Goal: Transaction & Acquisition: Purchase product/service

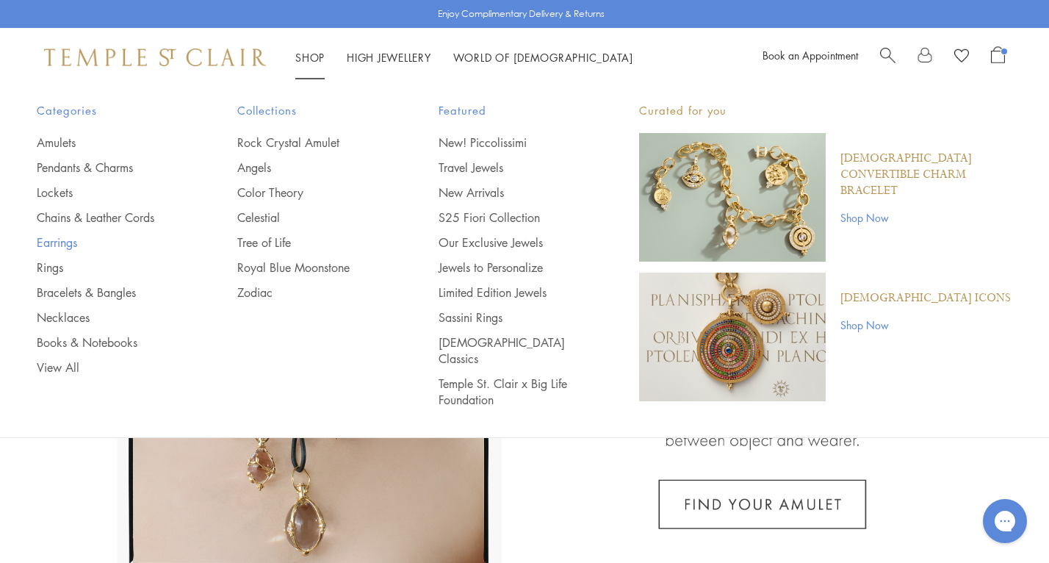
click at [62, 237] on link "Earrings" at bounding box center [108, 242] width 142 height 16
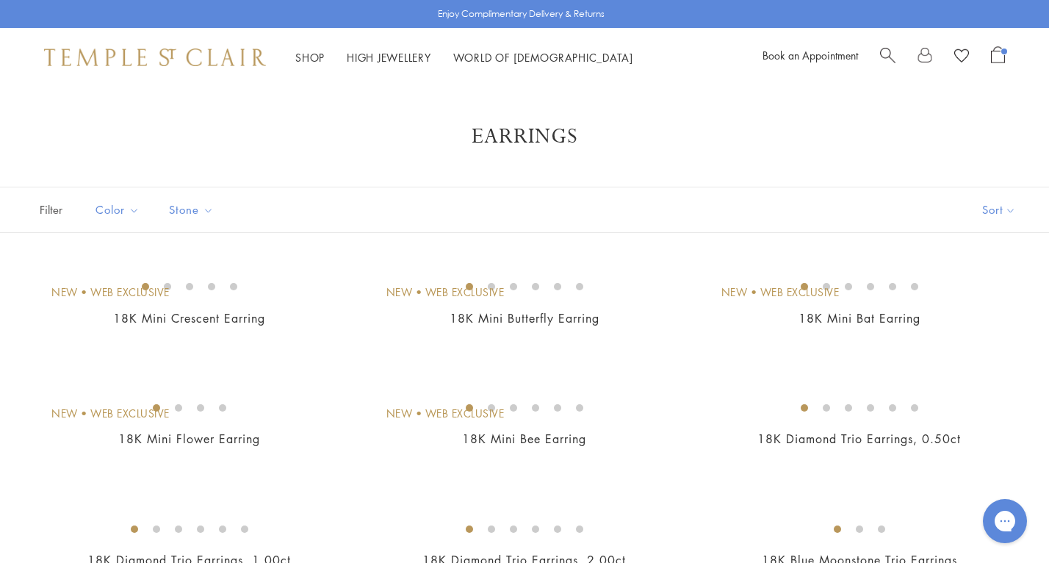
click at [889, 49] on span "Search" at bounding box center [887, 53] width 15 height 15
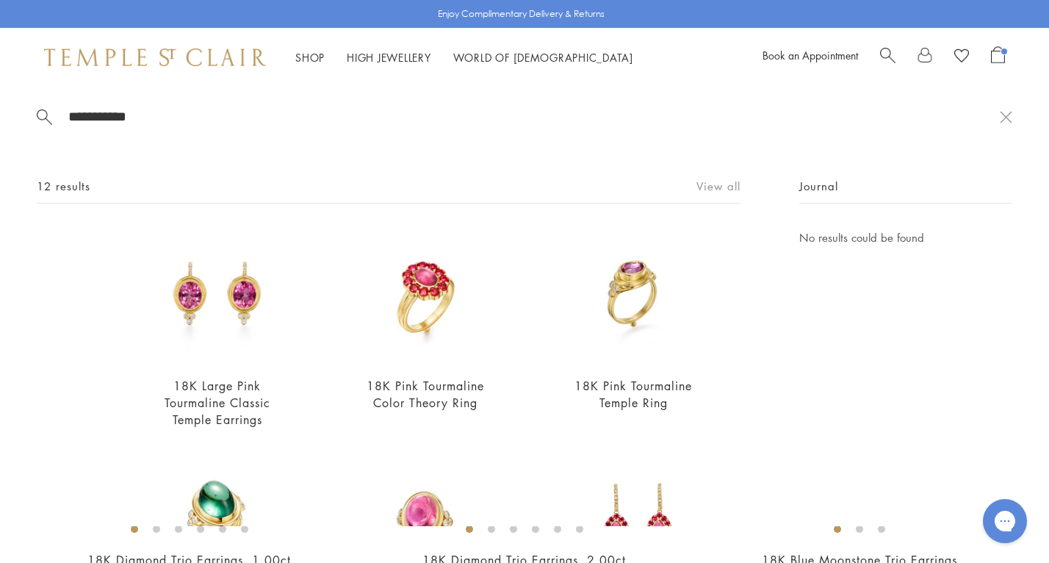
type input "**********"
click at [716, 187] on link "View all" at bounding box center [719, 186] width 44 height 16
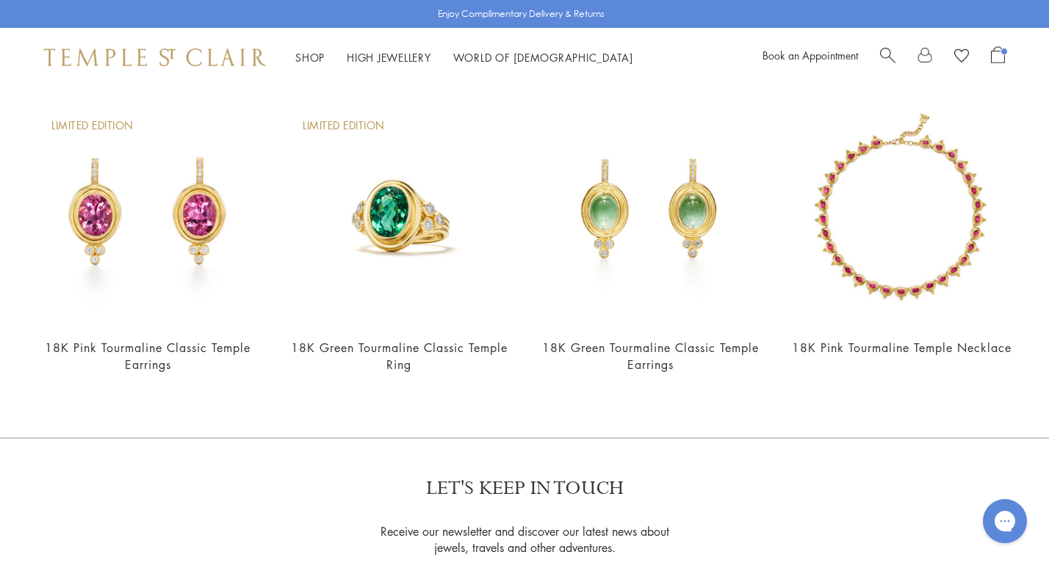
scroll to position [791, 0]
click at [605, 230] on img at bounding box center [650, 213] width 222 height 222
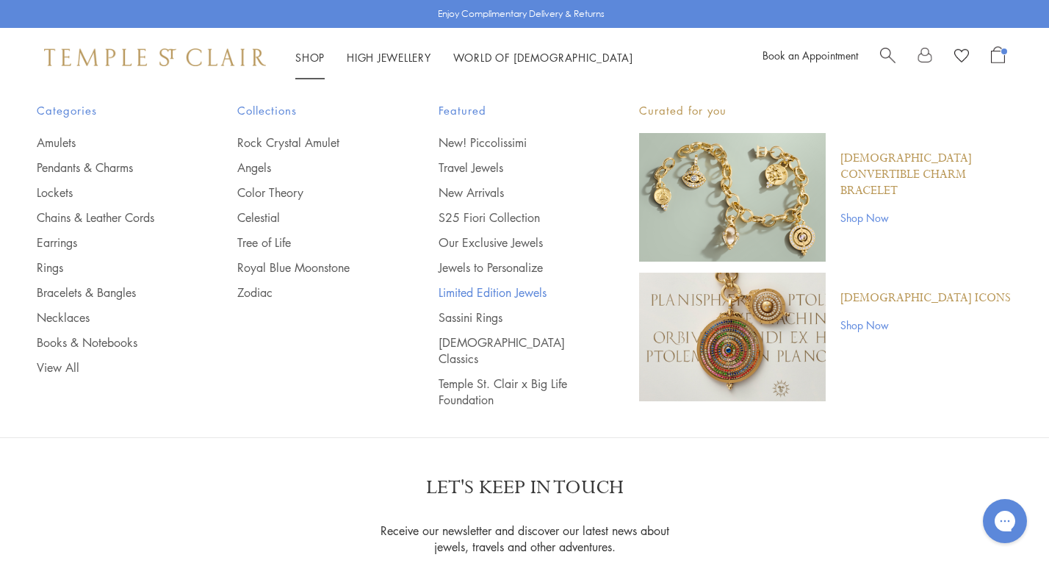
click at [527, 287] on link "Limited Edition Jewels" at bounding box center [510, 292] width 142 height 16
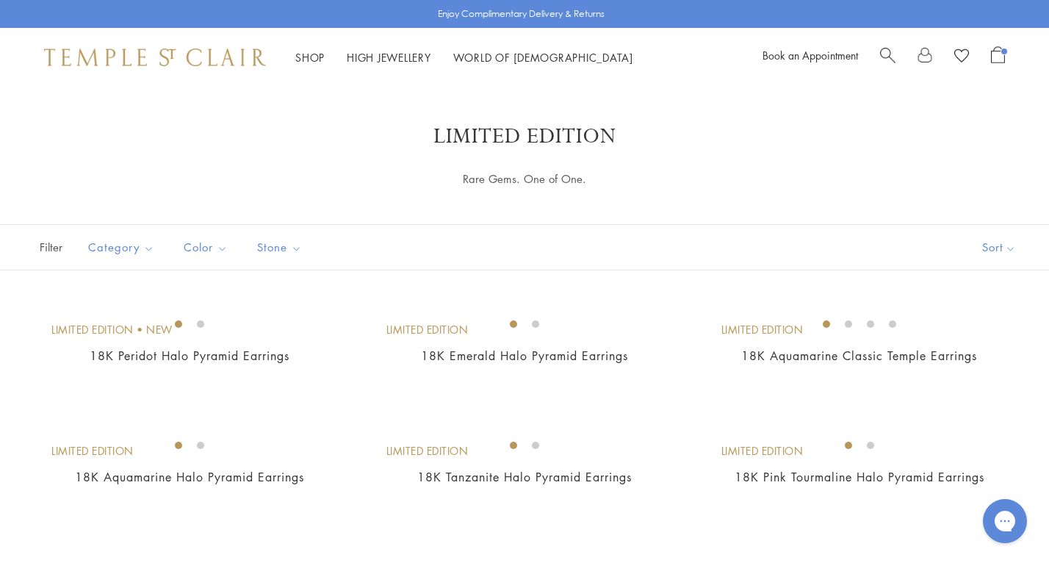
click at [1000, 56] on span "Open Shopping Bag" at bounding box center [998, 54] width 14 height 17
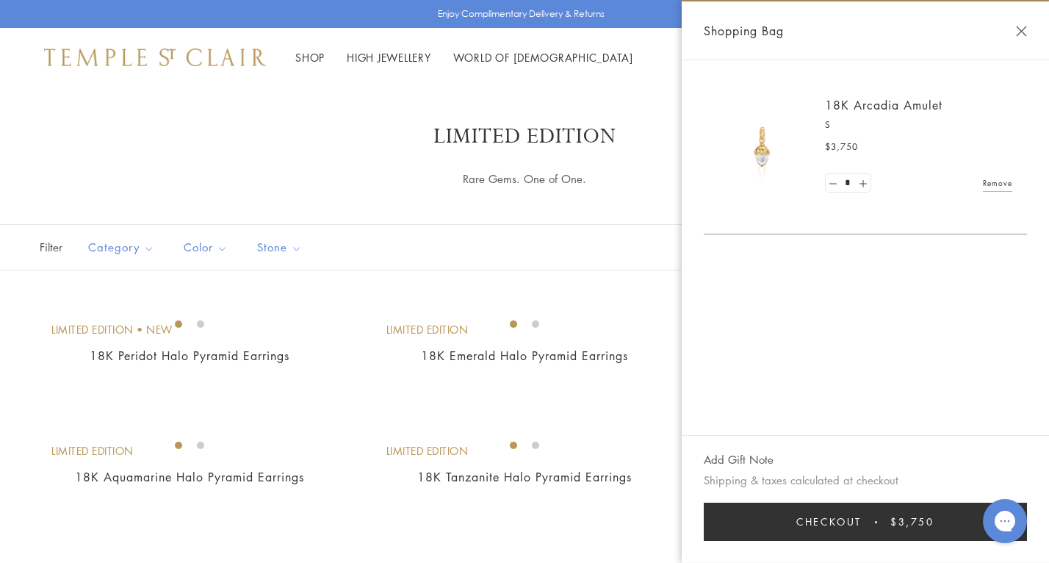
click at [996, 182] on link "Remove" at bounding box center [997, 183] width 29 height 16
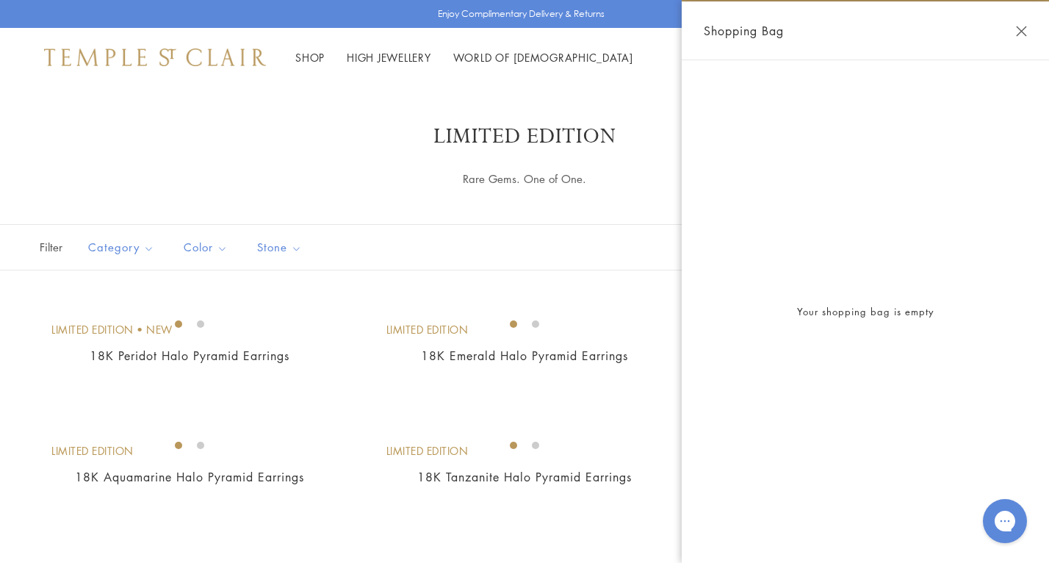
click at [1019, 28] on button "Close Shopping Bag" at bounding box center [1021, 31] width 11 height 11
